Goal: Understand process/instructions: Learn how to perform a task or action

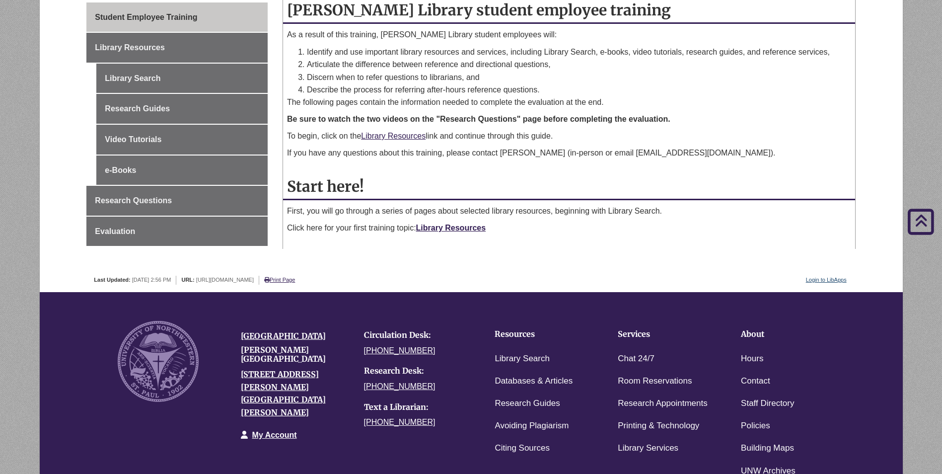
scroll to position [149, 0]
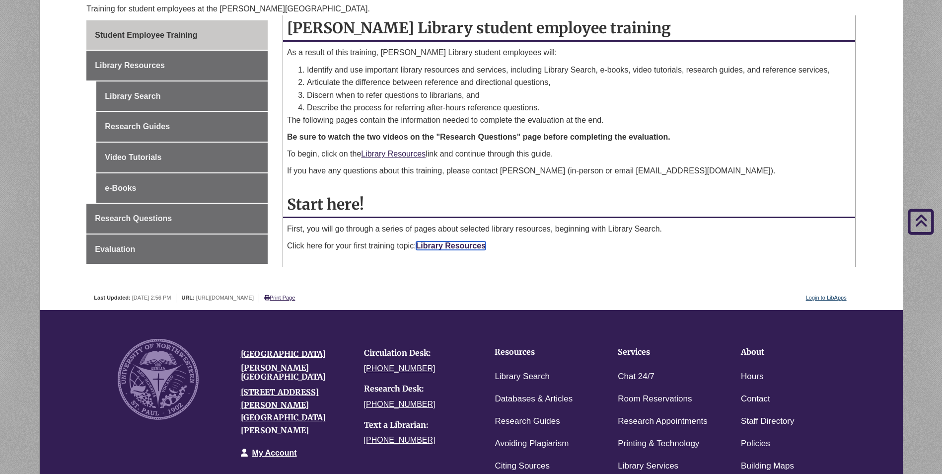
click at [442, 243] on link "Library Resources" at bounding box center [451, 245] width 70 height 8
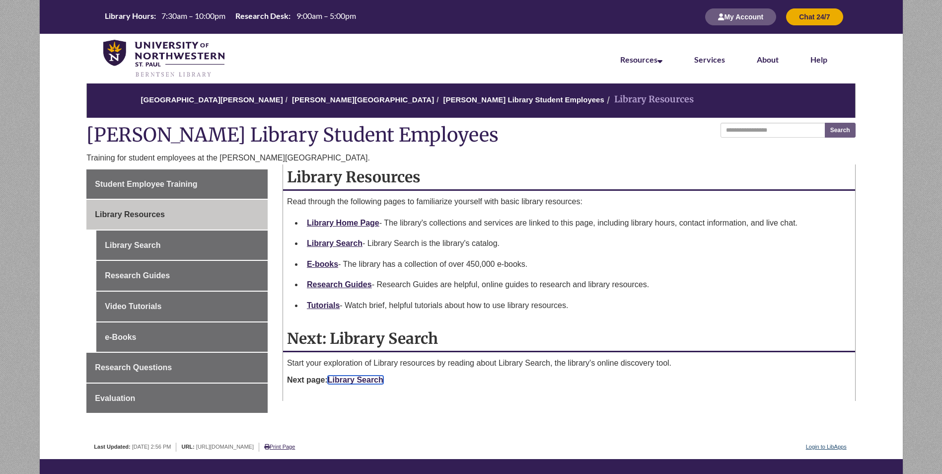
click at [365, 377] on link "Library Search" at bounding box center [356, 380] width 56 height 8
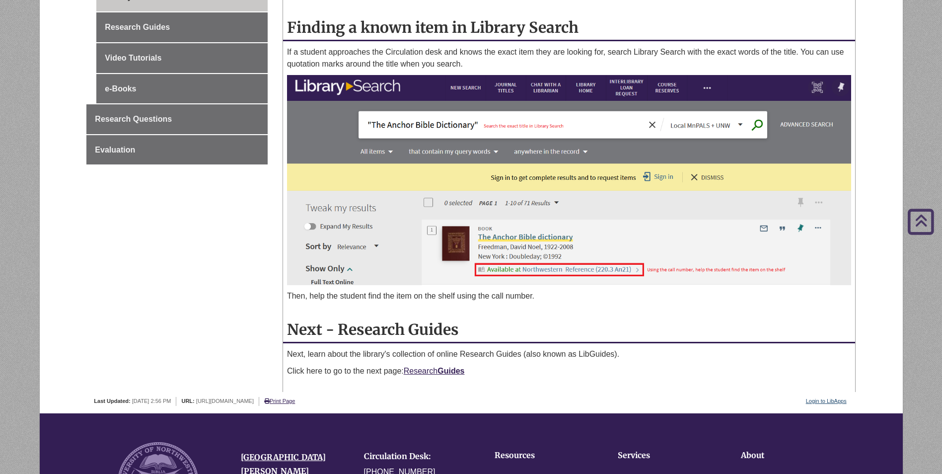
scroll to position [298, 0]
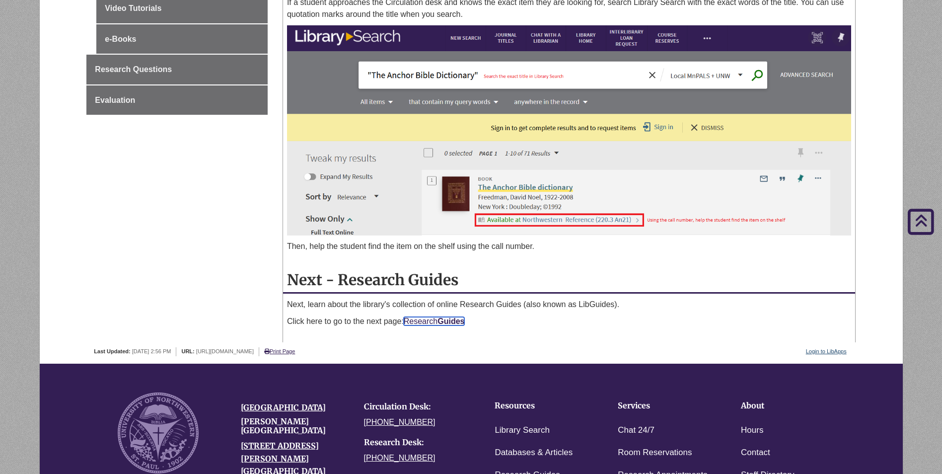
click at [429, 318] on link "Research Guides" at bounding box center [434, 321] width 61 height 8
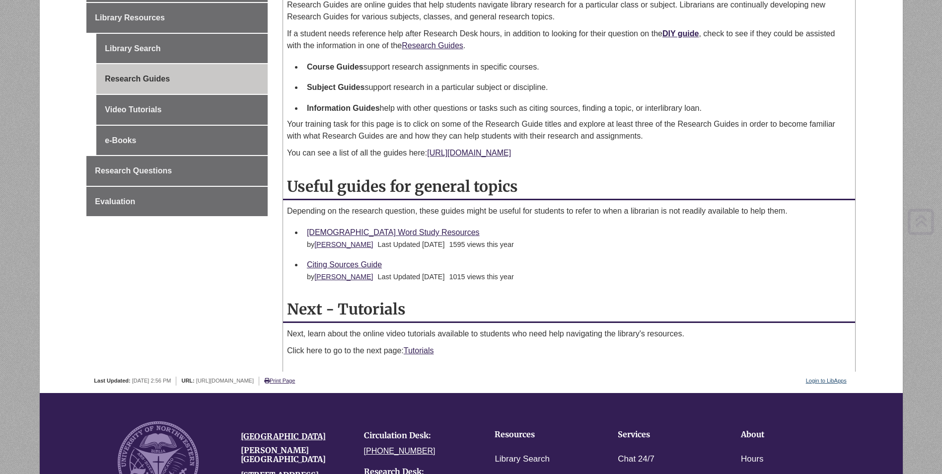
scroll to position [199, 0]
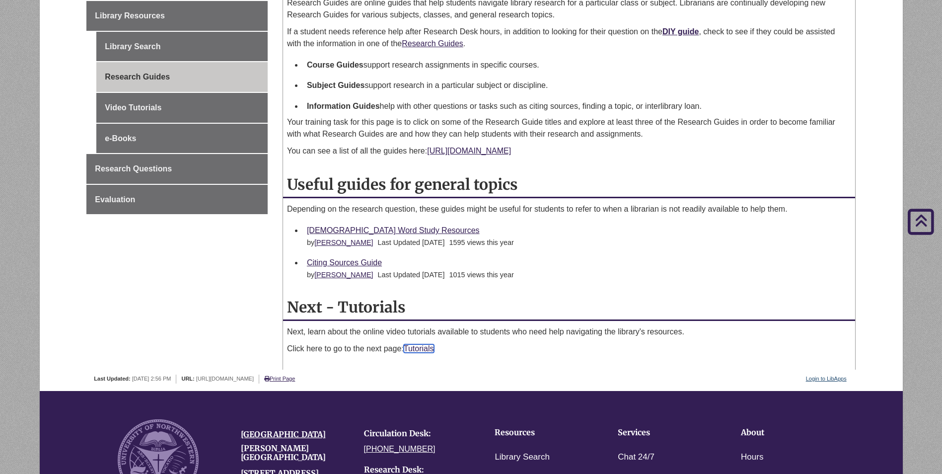
click at [421, 350] on link "Tutorials" at bounding box center [419, 348] width 30 height 8
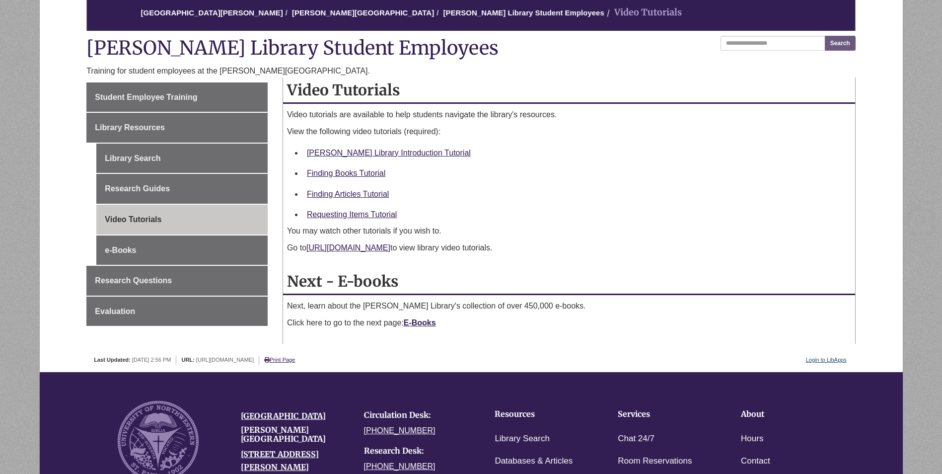
scroll to position [149, 0]
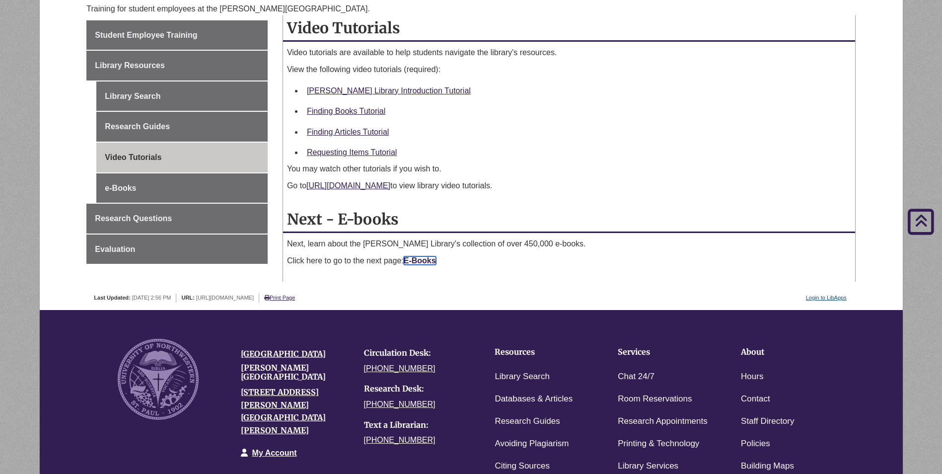
click at [422, 261] on strong "E-Books" at bounding box center [420, 260] width 32 height 8
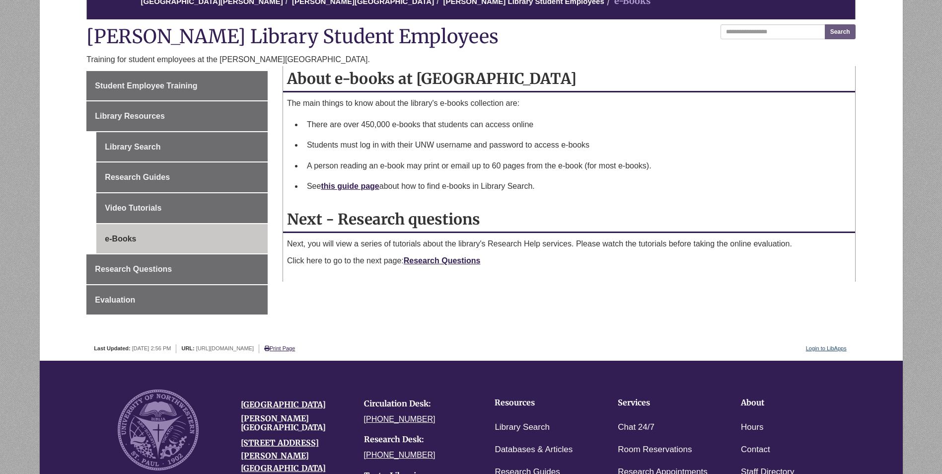
scroll to position [99, 0]
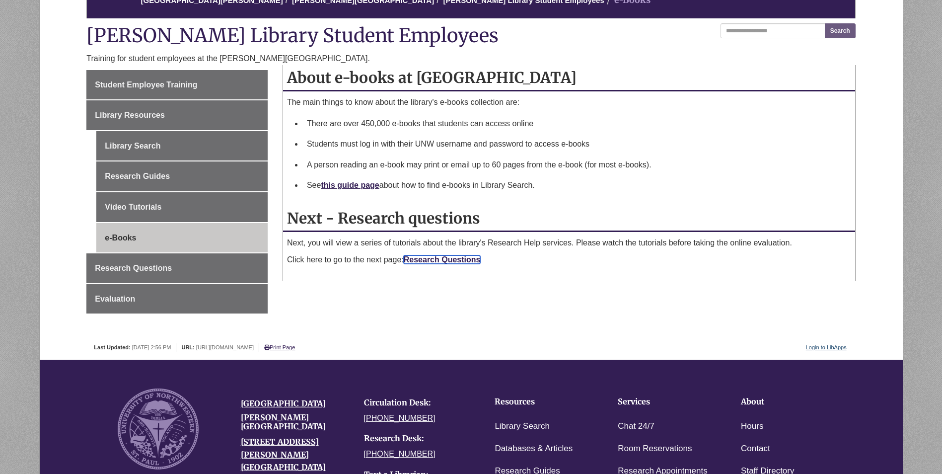
click at [441, 255] on link "Research Questions" at bounding box center [442, 259] width 77 height 8
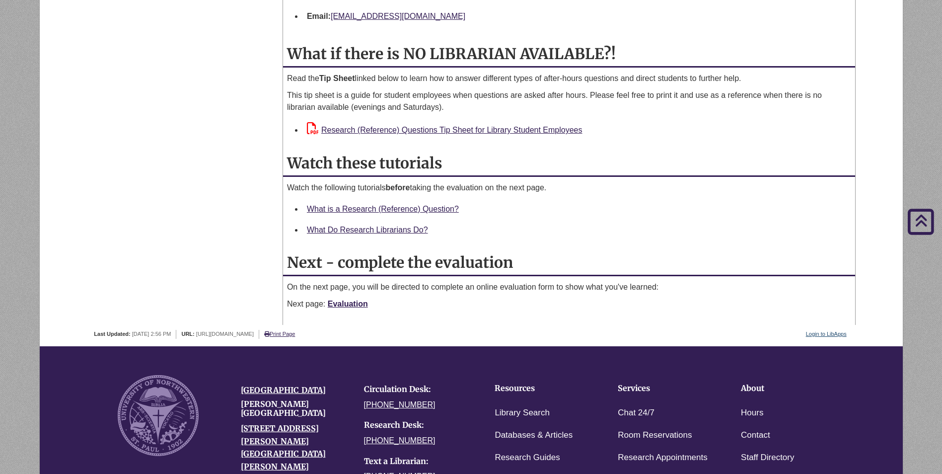
scroll to position [1093, 0]
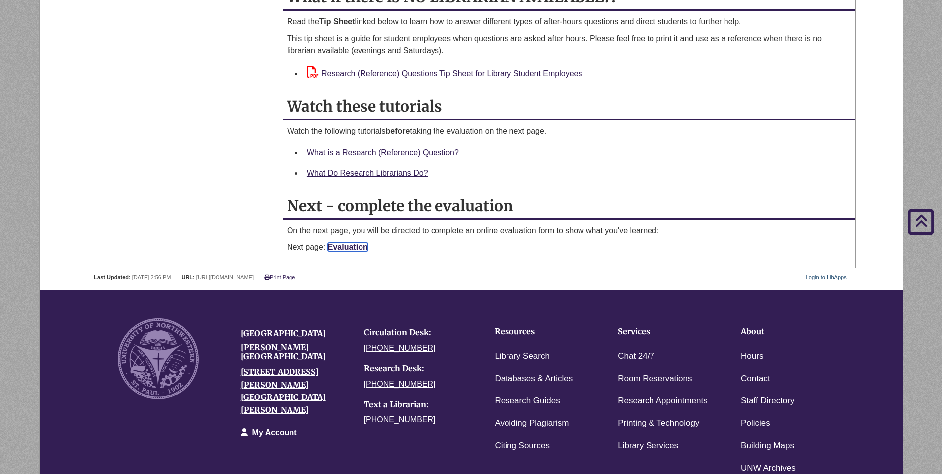
click at [357, 245] on link "Evaluation" at bounding box center [348, 247] width 40 height 8
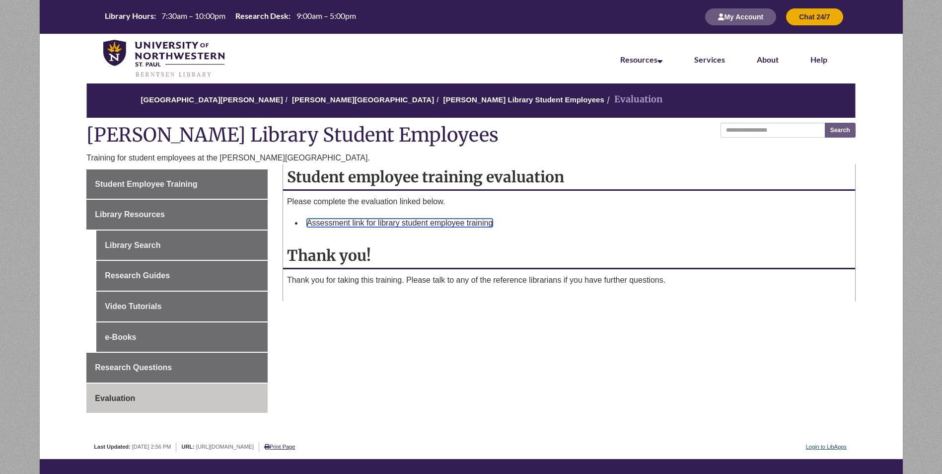
click at [411, 220] on link "Assessment link for library student employee training" at bounding box center [400, 223] width 186 height 8
